Goal: Task Accomplishment & Management: Use online tool/utility

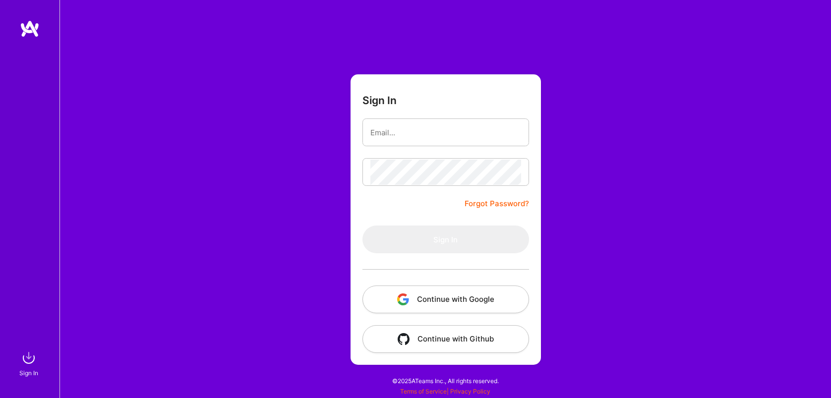
click at [421, 288] on button "Continue with Google" at bounding box center [445, 300] width 167 height 28
click at [436, 299] on button "Continue with Google" at bounding box center [445, 300] width 167 height 28
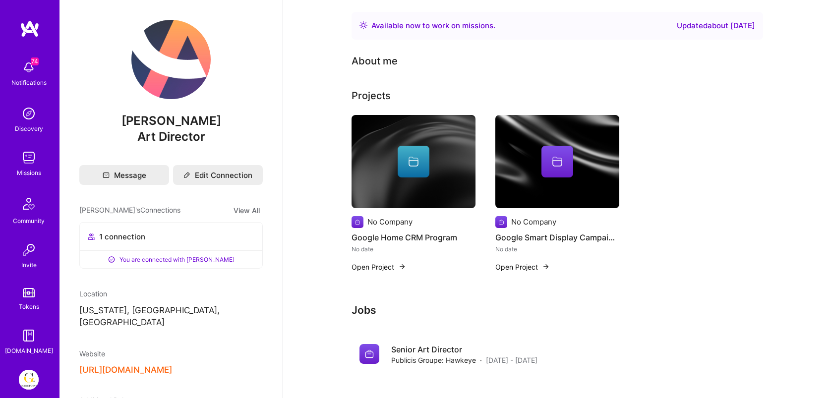
scroll to position [79, 0]
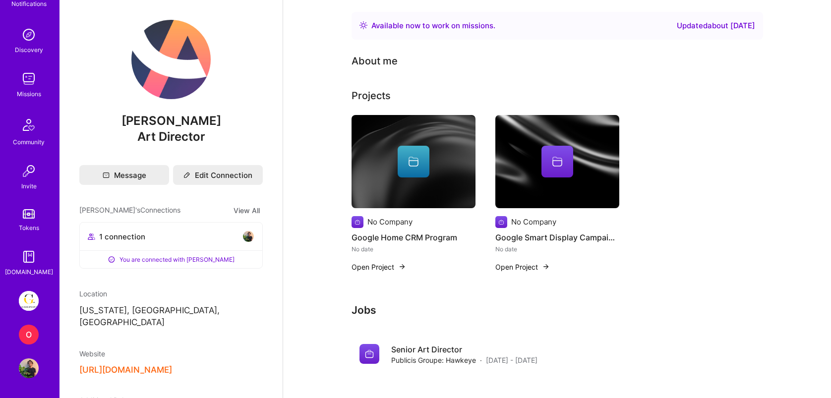
click at [25, 337] on div "O" at bounding box center [29, 335] width 20 height 20
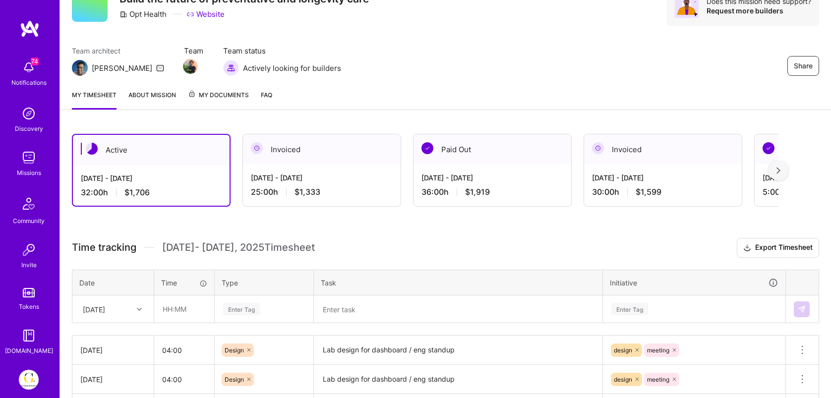
scroll to position [102, 0]
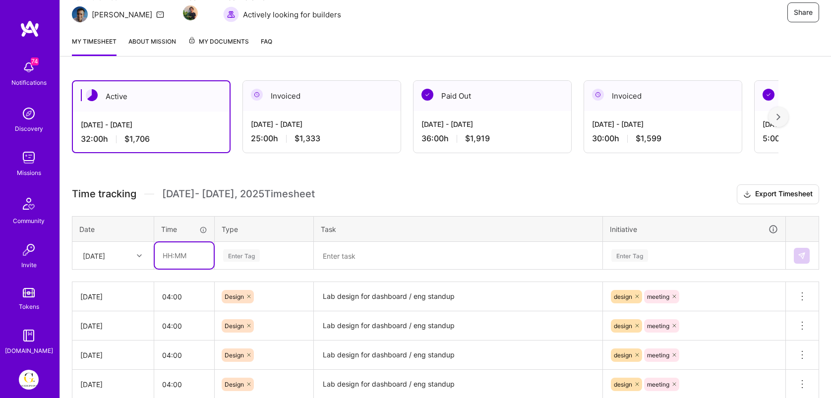
click at [177, 252] on input "text" at bounding box center [184, 255] width 59 height 26
type input "4"
click at [180, 296] on input "04:00" at bounding box center [184, 297] width 60 height 26
click at [192, 258] on input "text" at bounding box center [184, 255] width 59 height 26
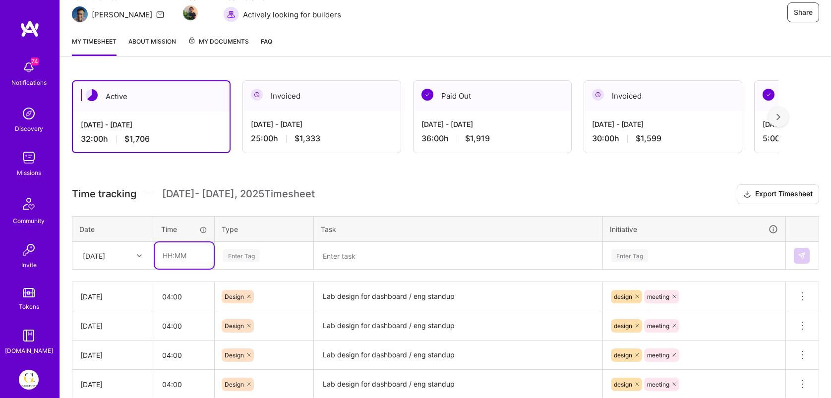
paste input "04:00"
type input "04:00"
click at [253, 252] on div "Enter Tag" at bounding box center [264, 256] width 98 height 26
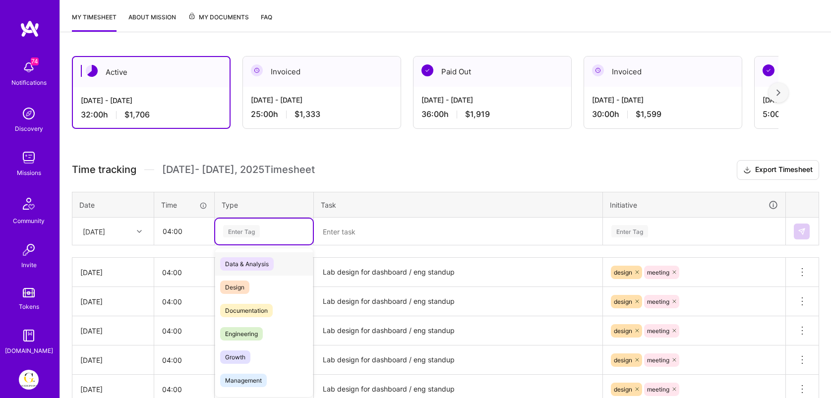
scroll to position [129, 0]
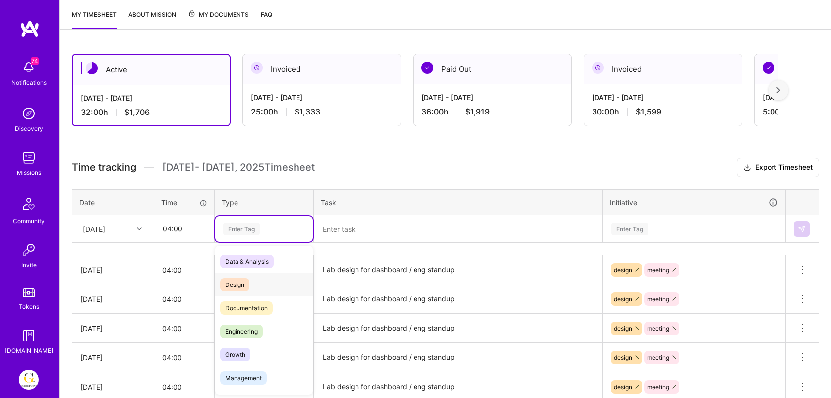
click at [252, 287] on div "Design" at bounding box center [264, 284] width 98 height 23
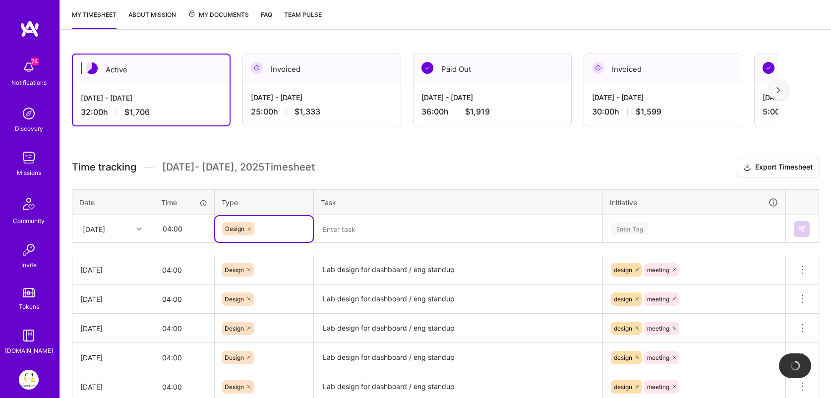
click at [368, 267] on textarea "Lab design for dashboard / eng standup" at bounding box center [458, 269] width 287 height 27
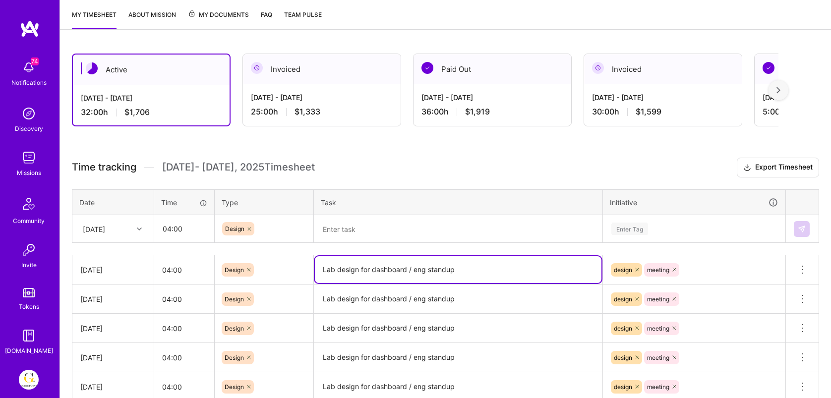
click at [365, 233] on textarea at bounding box center [458, 229] width 287 height 26
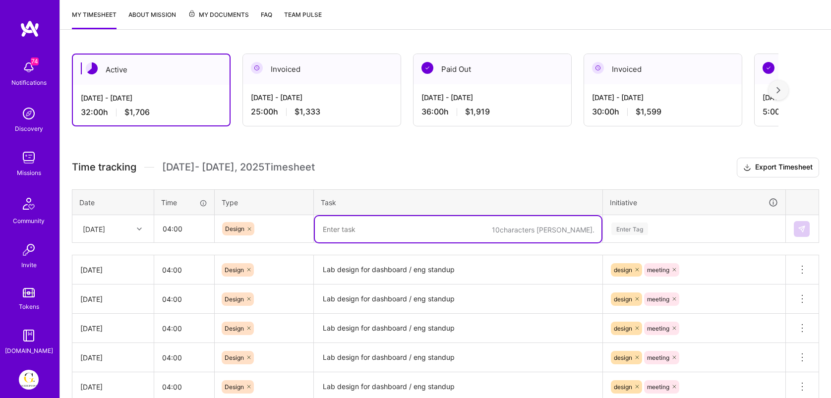
paste textarea "Lab design for dashboard / eng standup"
click at [483, 231] on textarea "Lab design for dashboard / eng standup / New Emails / Shipping on dashboard" at bounding box center [458, 229] width 287 height 26
type textarea "Lab design for dashboard / eng standup / New emails / Shipping on dashboard"
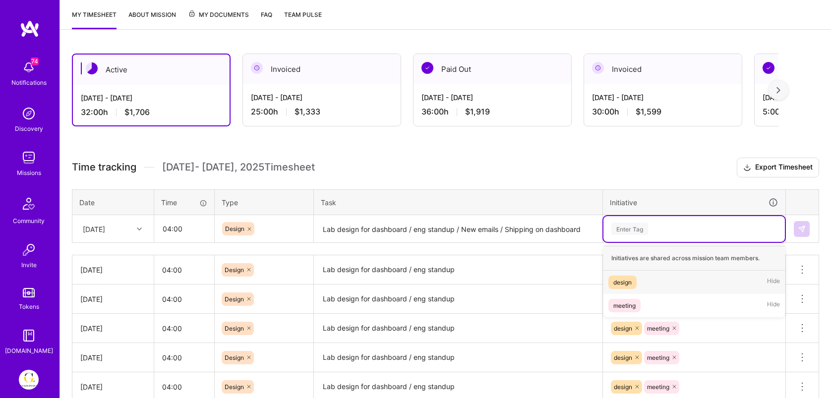
click at [614, 223] on div "Enter Tag" at bounding box center [629, 228] width 37 height 15
click at [629, 272] on div "design Hide" at bounding box center [693, 282] width 181 height 23
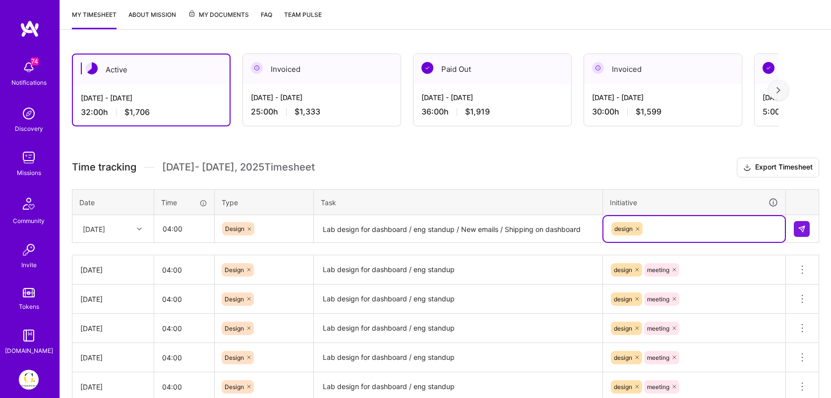
click at [656, 230] on div "design" at bounding box center [694, 228] width 168 height 15
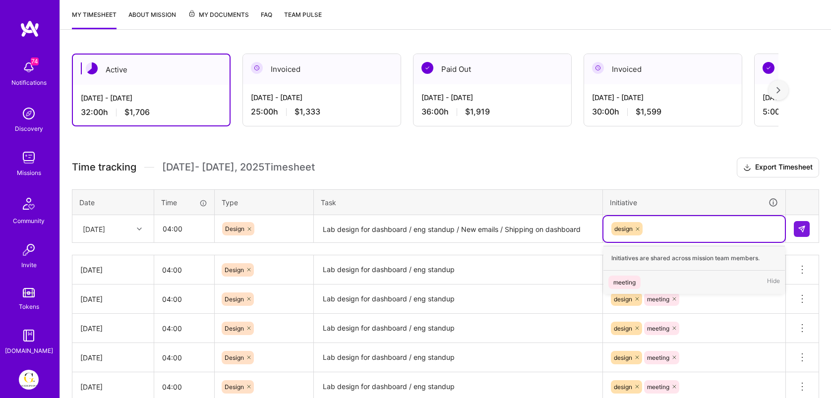
click at [645, 283] on div "meeting Hide" at bounding box center [693, 282] width 181 height 23
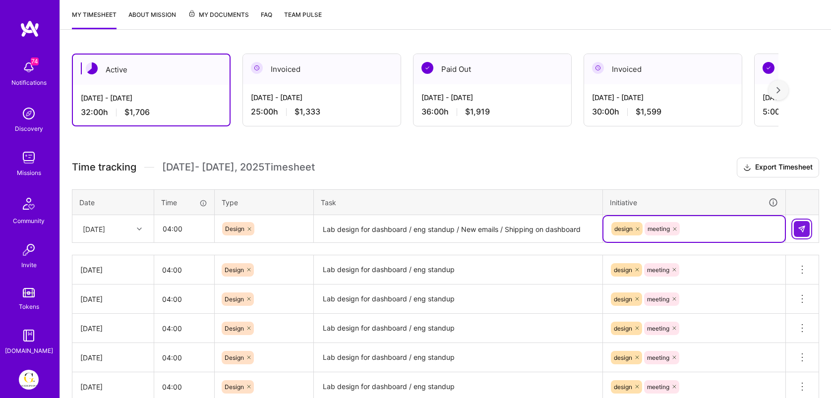
click at [799, 228] on img at bounding box center [802, 229] width 8 height 8
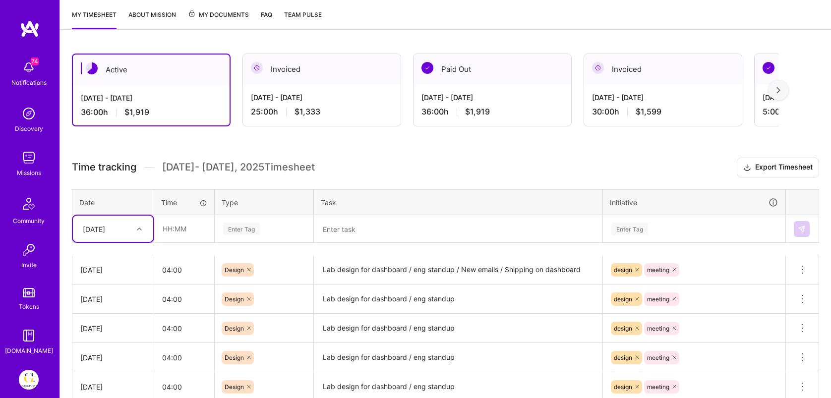
scroll to position [79, 0]
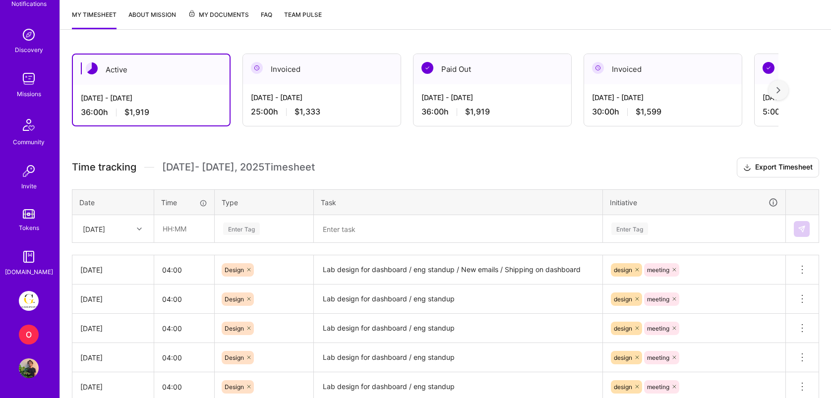
click at [28, 302] on img at bounding box center [29, 301] width 20 height 20
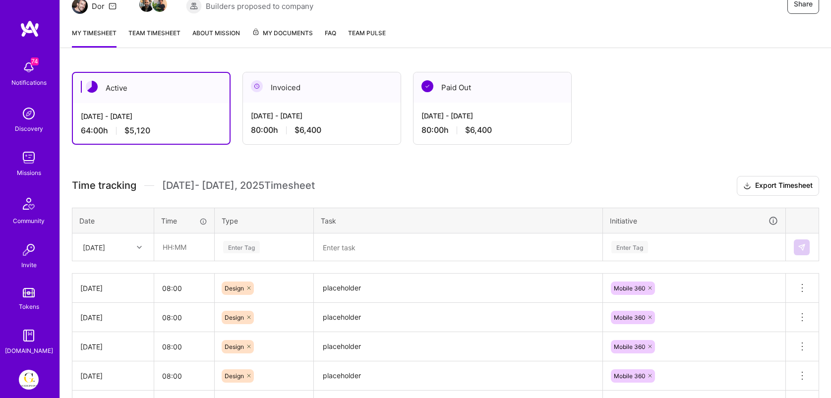
scroll to position [119, 0]
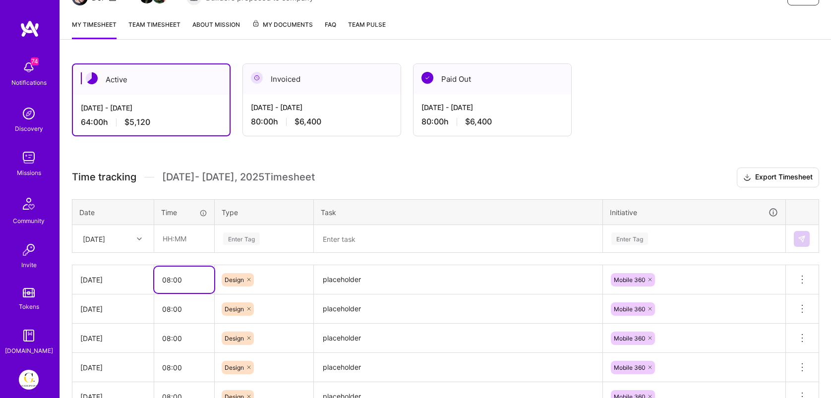
click at [183, 281] on input "08:00" at bounding box center [184, 280] width 60 height 26
click at [181, 240] on input "text" at bounding box center [184, 239] width 59 height 26
paste input "08:00"
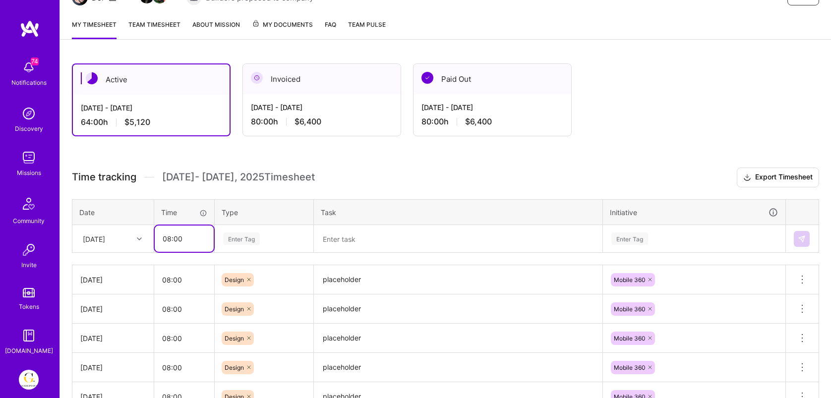
type input "08:00"
click at [366, 282] on textarea "placeholder" at bounding box center [458, 279] width 287 height 27
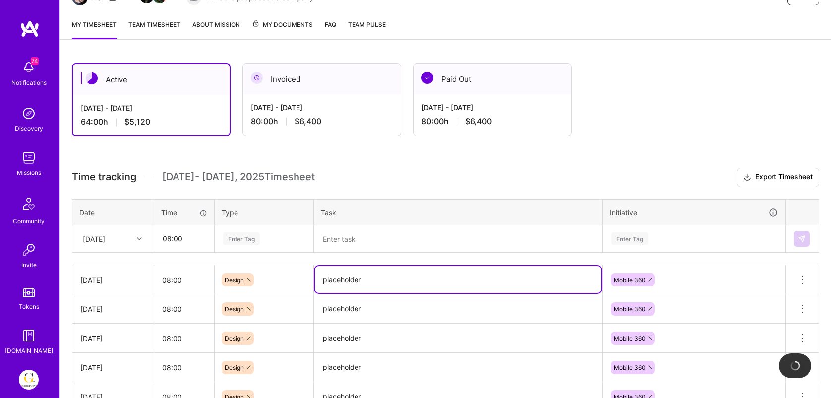
click at [370, 234] on textarea at bounding box center [458, 239] width 287 height 26
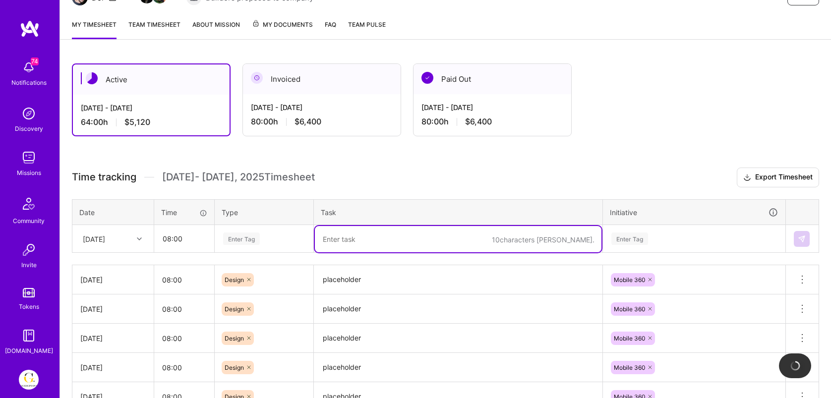
paste textarea "placeholder"
type textarea "placeholder"
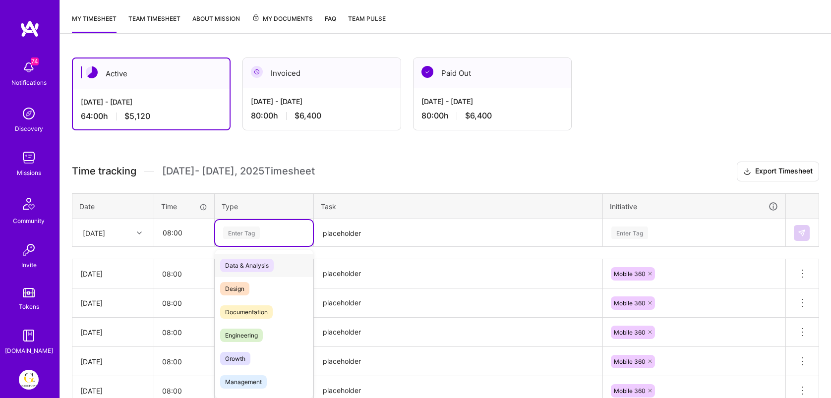
click at [266, 230] on div "Enter Tag" at bounding box center [264, 233] width 98 height 26
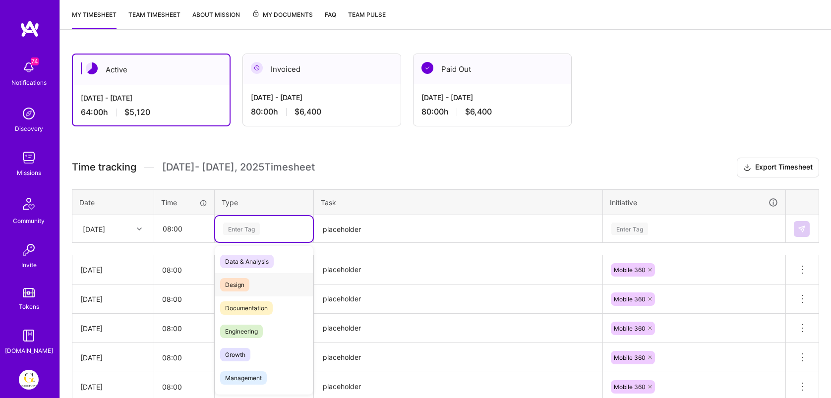
click at [253, 286] on div "Design" at bounding box center [264, 284] width 98 height 23
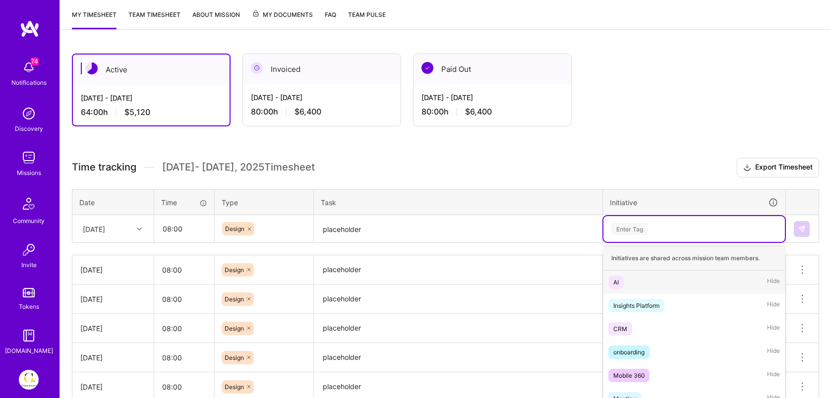
click at [679, 227] on div "Enter Tag" at bounding box center [694, 229] width 168 height 12
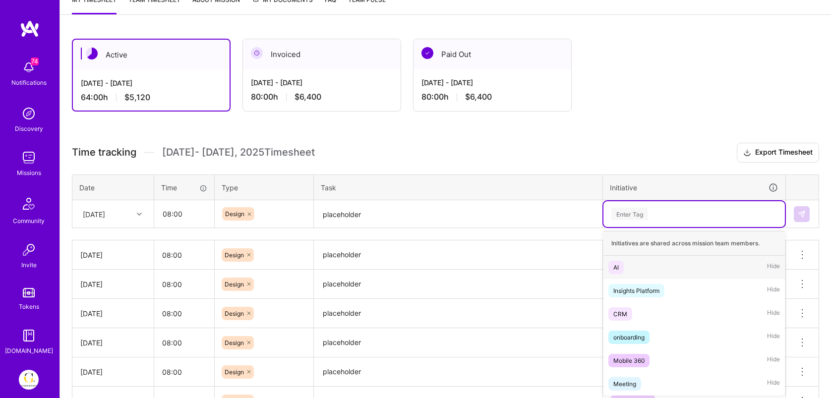
scroll to position [145, 0]
click at [641, 360] on div "Mobile 360" at bounding box center [628, 359] width 31 height 10
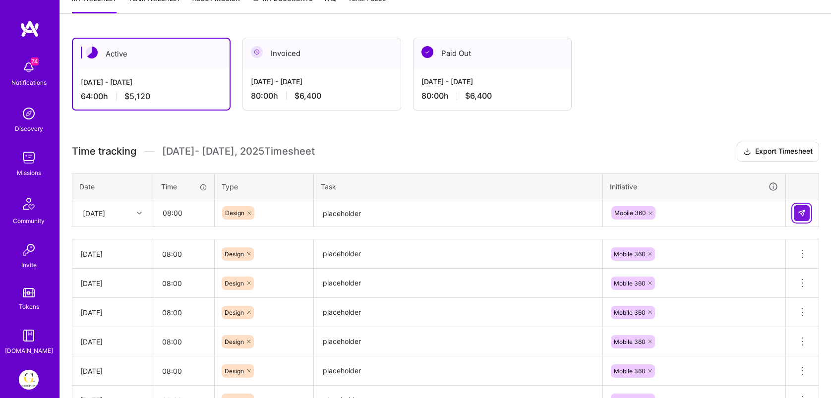
click at [802, 214] on img at bounding box center [802, 213] width 8 height 8
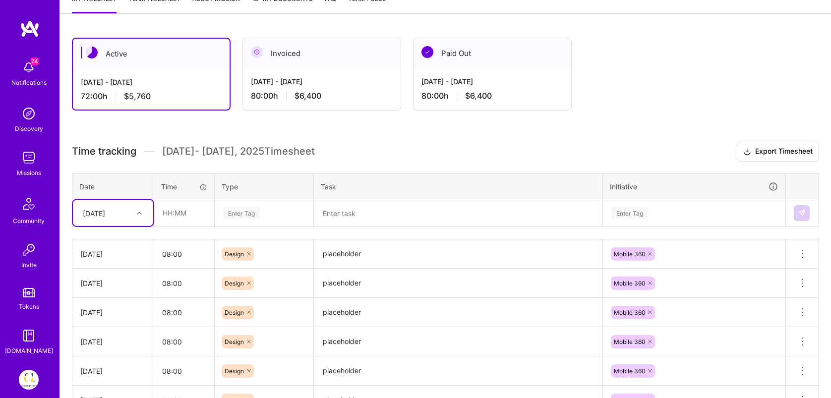
scroll to position [0, 0]
